Goal: Obtain resource: Obtain resource

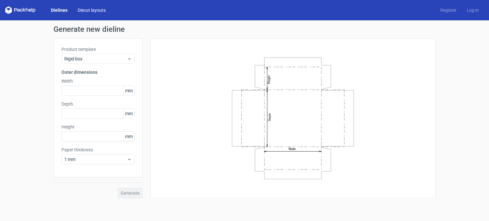
click at [87, 7] on link "Diecut layouts" at bounding box center [92, 10] width 38 height 6
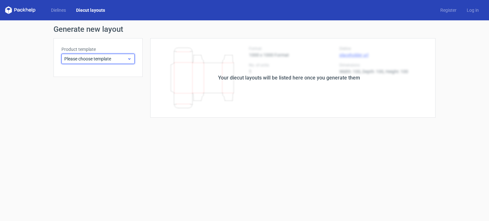
click at [92, 60] on span "Please choose template" at bounding box center [95, 59] width 63 height 6
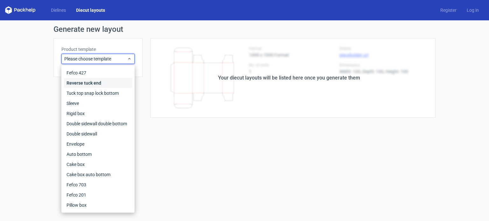
click at [96, 86] on div "Reverse tuck end" at bounding box center [98, 83] width 68 height 10
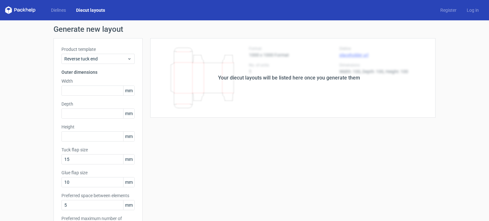
click at [29, 8] on icon at bounding box center [20, 10] width 31 height 8
click at [54, 9] on link "Dielines" at bounding box center [58, 10] width 25 height 6
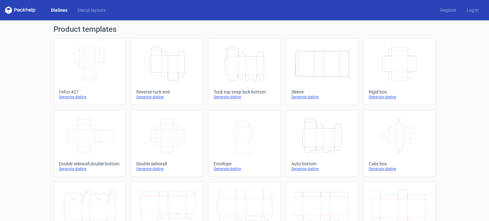
scroll to position [176, 0]
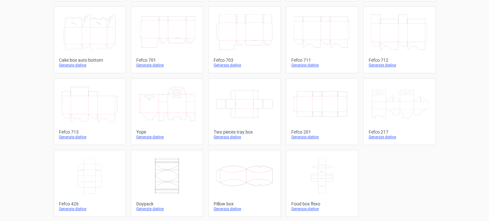
click at [237, 113] on icon at bounding box center [244, 104] width 56 height 36
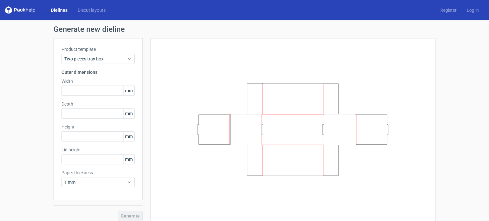
click at [89, 5] on div "Dielines Diecut layouts Register Log in" at bounding box center [244, 10] width 489 height 20
click at [89, 8] on link "Diecut layouts" at bounding box center [92, 10] width 38 height 6
